Goal: Find specific page/section: Find specific page/section

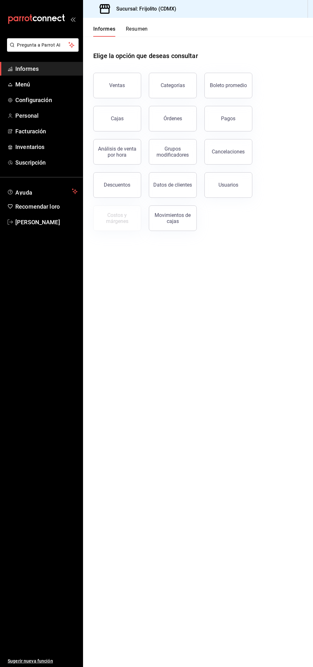
click at [54, 83] on span "Menú" at bounding box center [46, 84] width 62 height 9
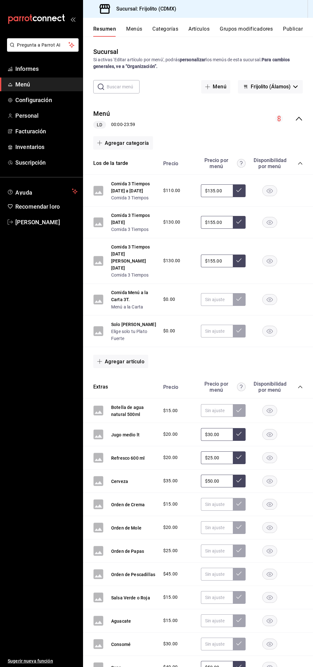
click at [141, 289] on button "Comida Menú a la Carta 3T." at bounding box center [134, 296] width 46 height 14
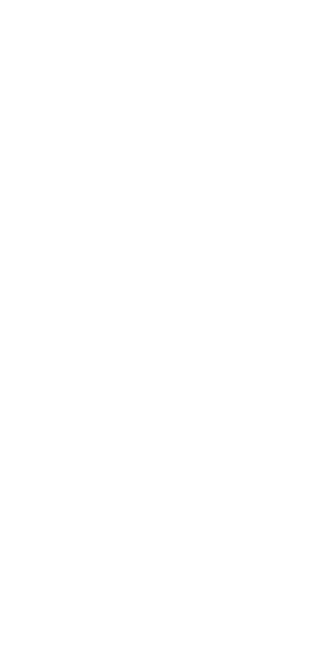
click at [187, 3] on html "Texto original Valora esta traducción Tu opinión servirá para ayudar a mejorar …" at bounding box center [156, 1] width 313 height 3
